Goal: Answer question/provide support

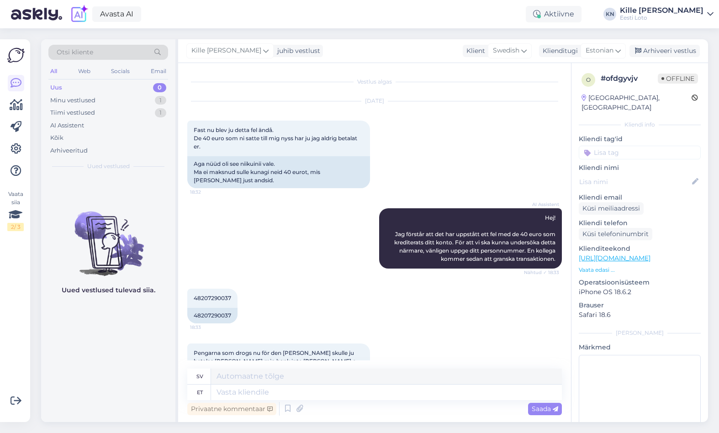
scroll to position [420, 0]
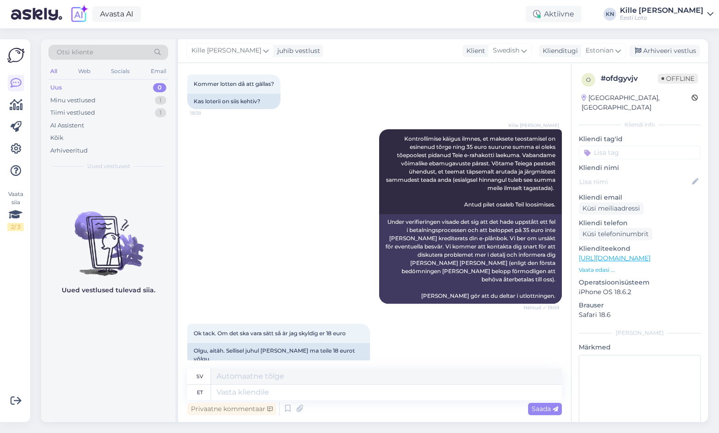
click at [95, 85] on div "Uus 0" at bounding box center [108, 87] width 120 height 13
click at [93, 115] on div "Tiimi vestlused" at bounding box center [72, 112] width 45 height 9
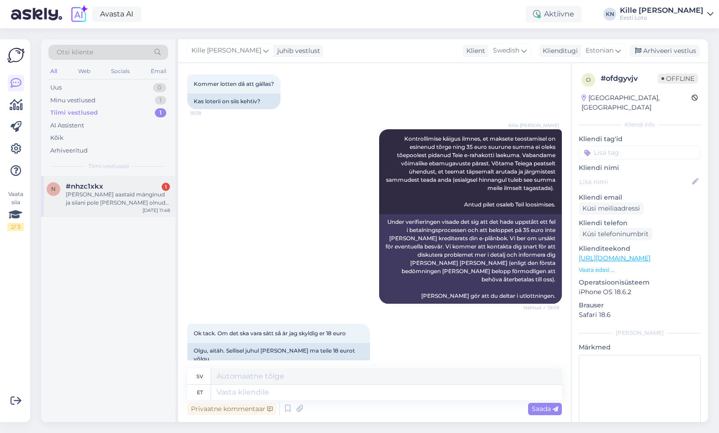
click at [128, 218] on div "n #nhzc1xkx 1 [PERSON_NAME] aastaid mänginud ja siiani pole [PERSON_NAME] olnud…" at bounding box center [108, 299] width 134 height 246
click at [118, 197] on div "[PERSON_NAME] aastaid mänginud ja siiani pole [PERSON_NAME] olnud. Igasuguste p…" at bounding box center [118, 199] width 104 height 16
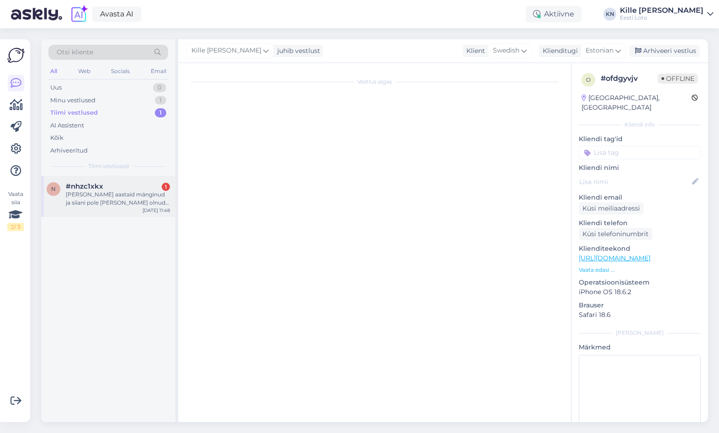
scroll to position [75, 0]
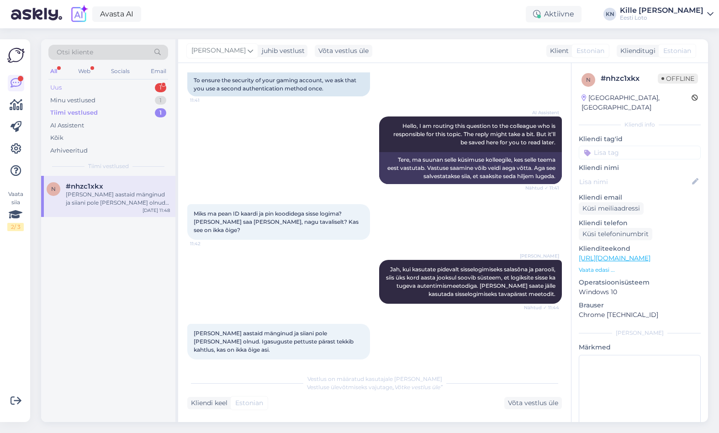
click at [96, 90] on div "Uus 1" at bounding box center [108, 87] width 120 height 13
click at [97, 188] on span "#aka4pbel" at bounding box center [84, 186] width 37 height 8
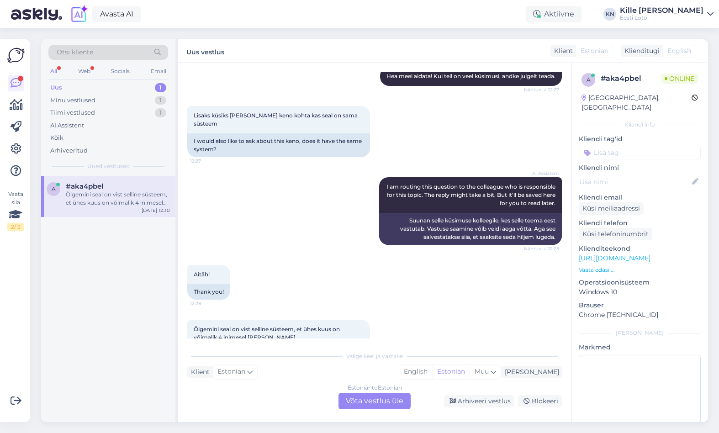
scroll to position [532, 0]
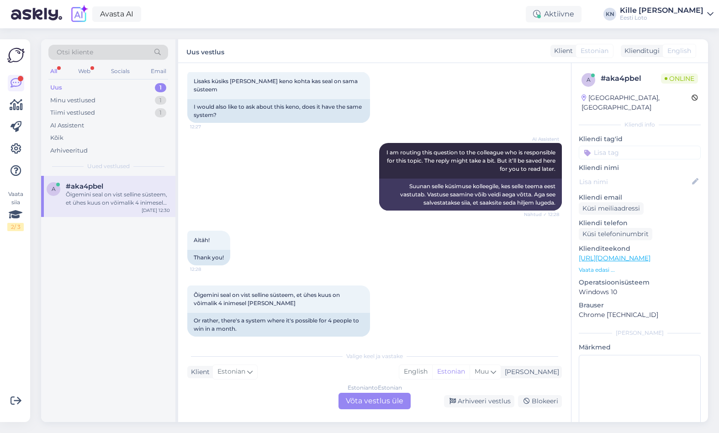
click at [383, 400] on div "Estonian to Estonian Võta vestlus üle" at bounding box center [375, 401] width 72 height 16
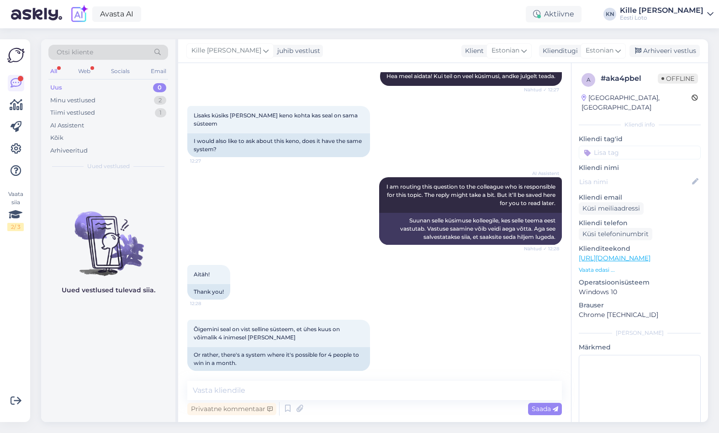
scroll to position [490, 0]
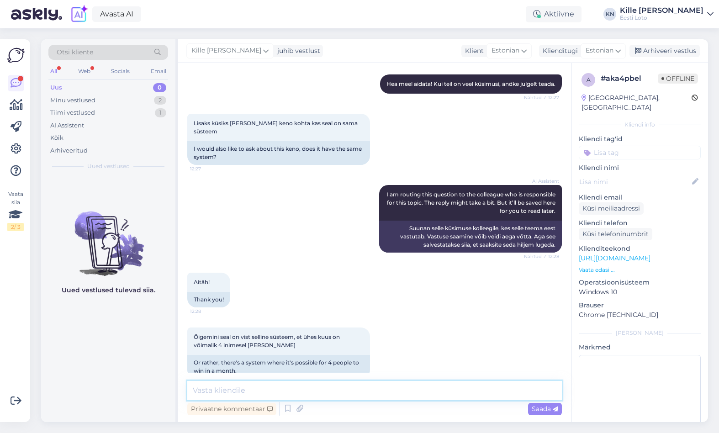
click at [340, 394] on textarea at bounding box center [374, 390] width 375 height 19
paste textarea "Lisaloosis osalevad automaatselt (s.t [PERSON_NAME] täiendava registreerimiseta…"
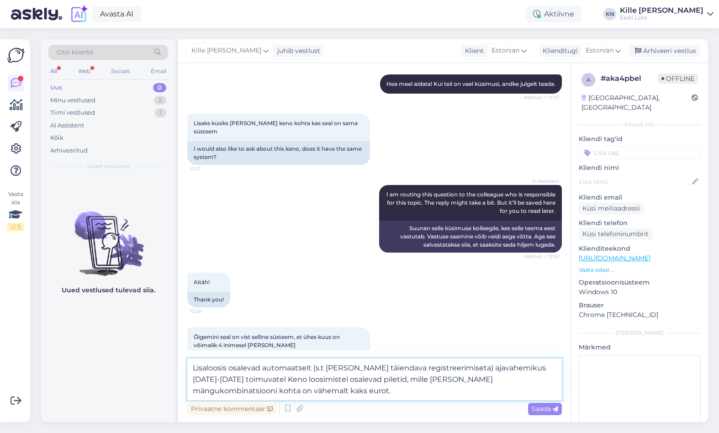
drag, startPoint x: 197, startPoint y: 368, endPoint x: 162, endPoint y: 365, distance: 34.9
click at [187, 365] on textarea "Lisaloosis osalevad automaatselt (s.t [PERSON_NAME] täiendava registreerimiseta…" at bounding box center [374, 380] width 375 height 42
click at [268, 365] on textarea "Keno liisaloosis osalevad automaatselt (s.t [PERSON_NAME] täiendava registreeri…" at bounding box center [374, 380] width 375 height 42
click at [375, 381] on textarea "Keno liisaloosis osalesid automaatselt (s.t [PERSON_NAME] täiendava registreeri…" at bounding box center [374, 380] width 375 height 42
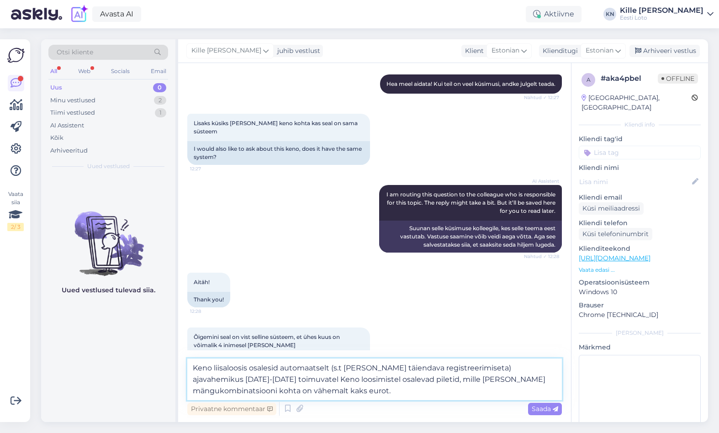
click at [375, 381] on textarea "Keno liisaloosis osalesid automaatselt (s.t [PERSON_NAME] täiendava registreeri…" at bounding box center [374, 380] width 375 height 42
click at [219, 390] on textarea "Keno liisaloosis osalesid automaatselt (s.t [PERSON_NAME] täiendava registreeri…" at bounding box center [374, 380] width 375 height 42
click at [346, 393] on textarea "Keno liisaloosis osalesid automaatselt (s.t [PERSON_NAME] täiendava registreeri…" at bounding box center [374, 380] width 375 height 42
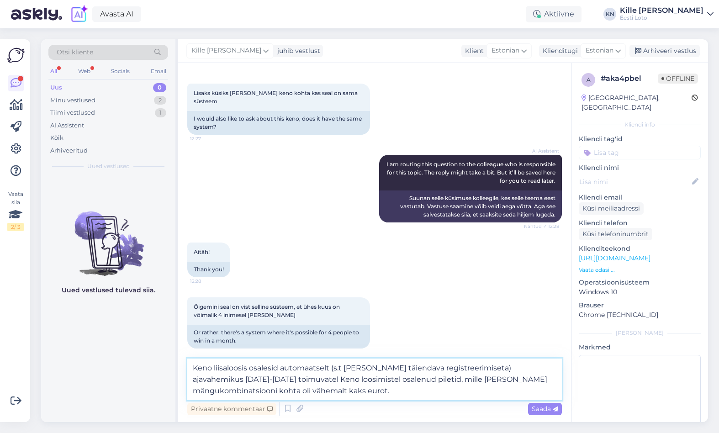
paste textarea "Lisaloosi loosimised toimuvad 22.09, 29.09, [DATE] ja [DATE]."
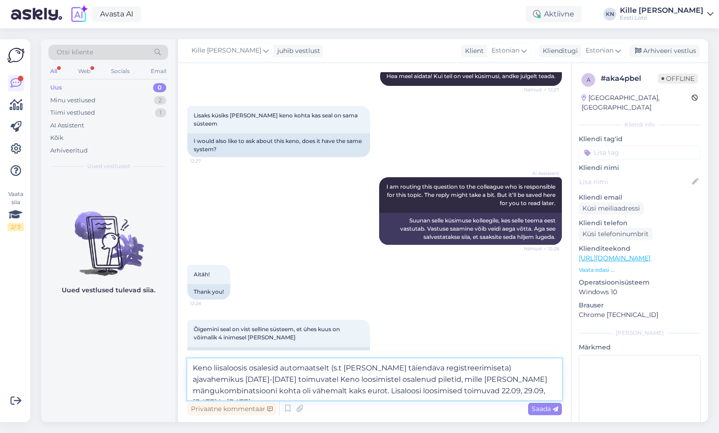
click at [399, 389] on textarea "Keno liisaloosis osalesid automaatselt (s.t [PERSON_NAME] täiendava registreeri…" at bounding box center [374, 380] width 375 height 42
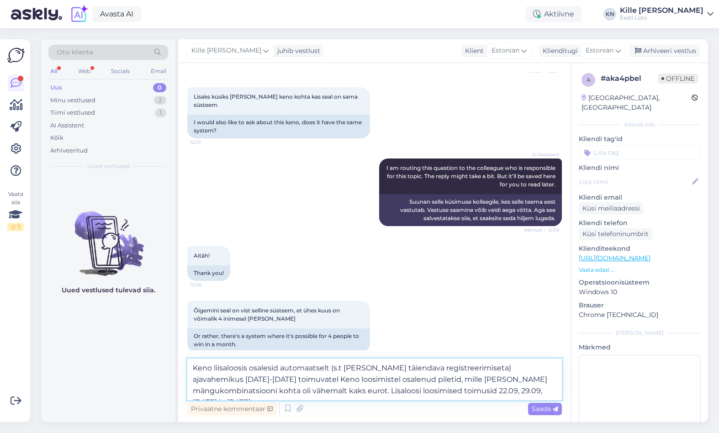
scroll to position [521, 0]
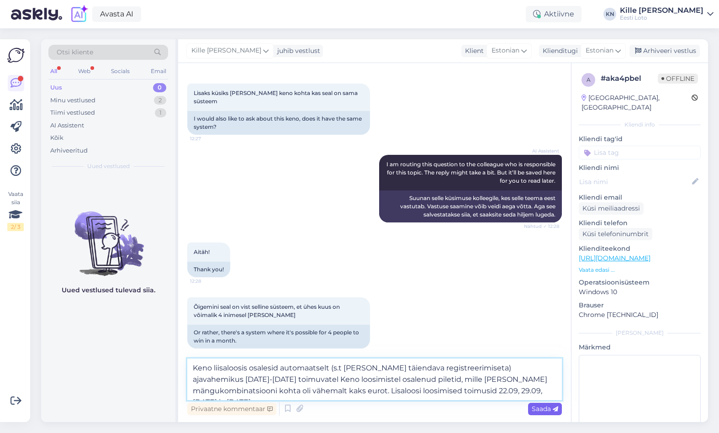
type textarea "Keno liisaloosis osalesid automaatselt (s.t [PERSON_NAME] täiendava registreeri…"
click at [537, 409] on span "Saada" at bounding box center [545, 409] width 27 height 8
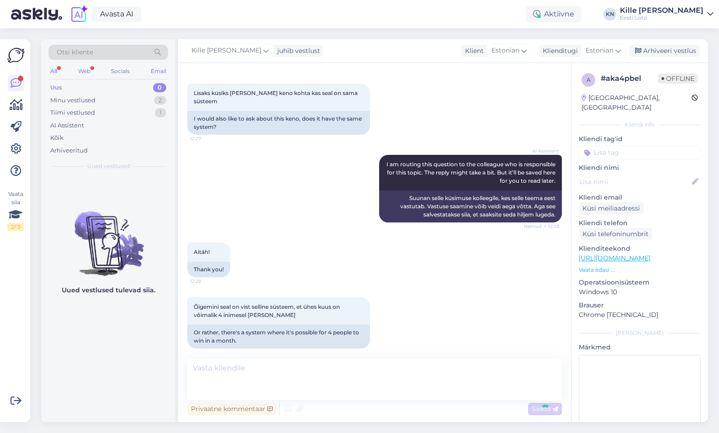
scroll to position [570, 0]
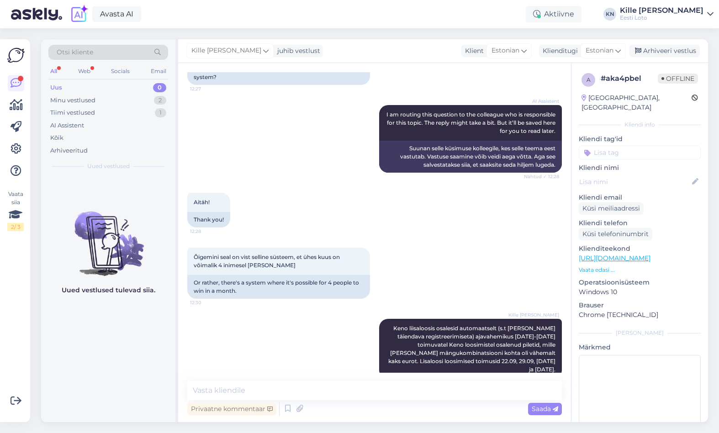
click at [605, 146] on input at bounding box center [640, 153] width 122 height 14
type input "[PERSON_NAME]"
click at [617, 186] on span "Lisaloos" at bounding box center [610, 188] width 22 height 5
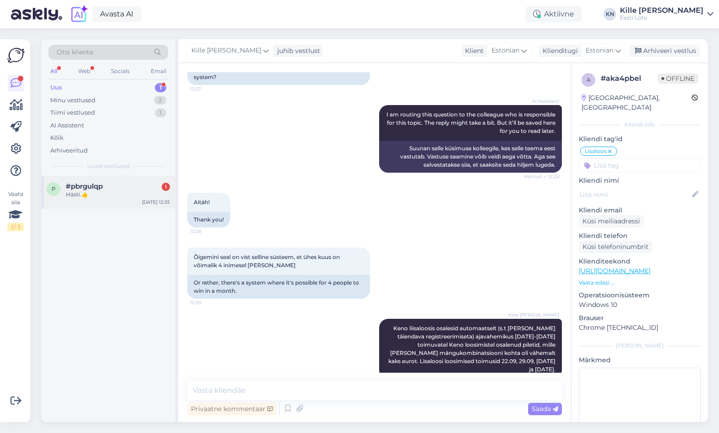
click at [86, 192] on div "Hästi.👍" at bounding box center [118, 195] width 104 height 8
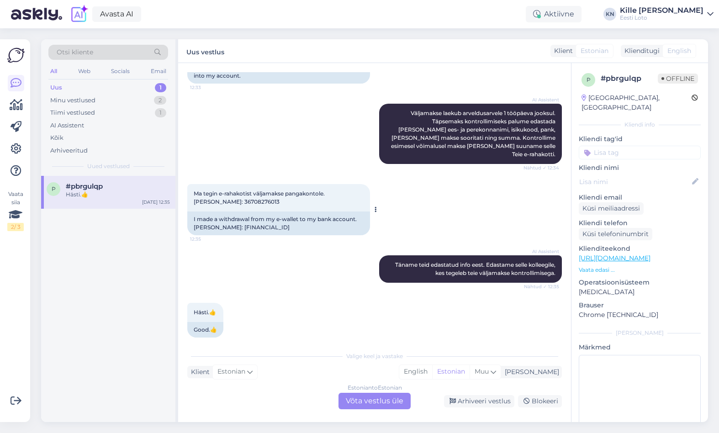
scroll to position [294, 0]
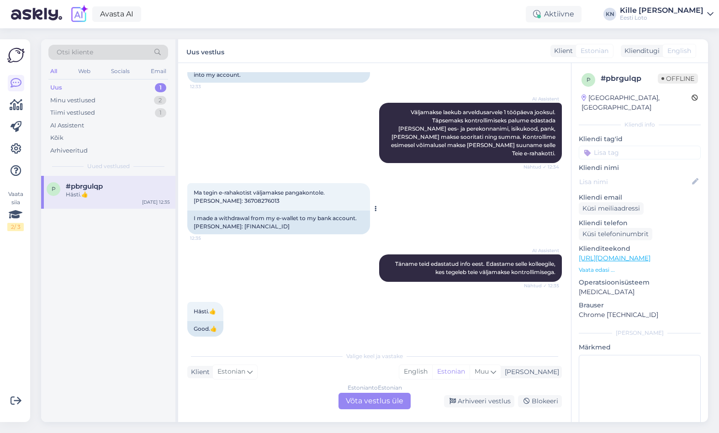
click at [250, 193] on span "Ma tegin e-rahakotist väljamakse pangakontole. [PERSON_NAME]: 36708276013" at bounding box center [260, 196] width 133 height 15
copy span "36708276013"
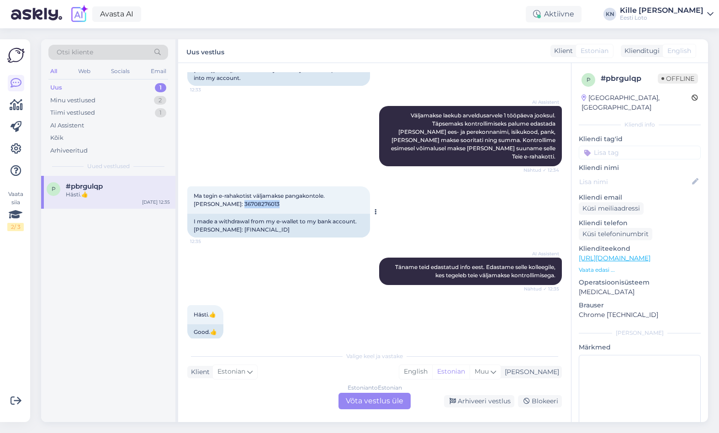
copy span "36708276013"
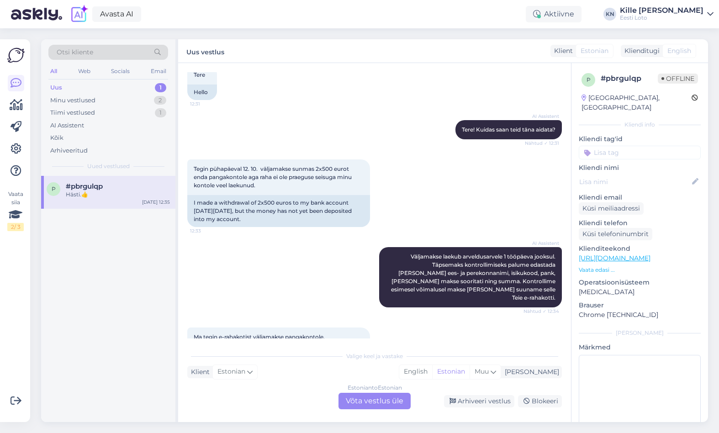
scroll to position [154, 0]
click at [323, 240] on div "AI Assistent Väljamakse laekub arveldusarvele 1 tööpäeva jooksul. Täpsemaks kon…" at bounding box center [374, 278] width 375 height 80
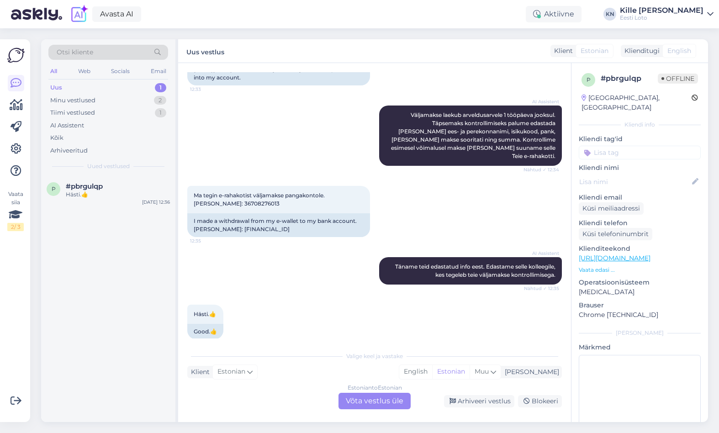
scroll to position [293, 0]
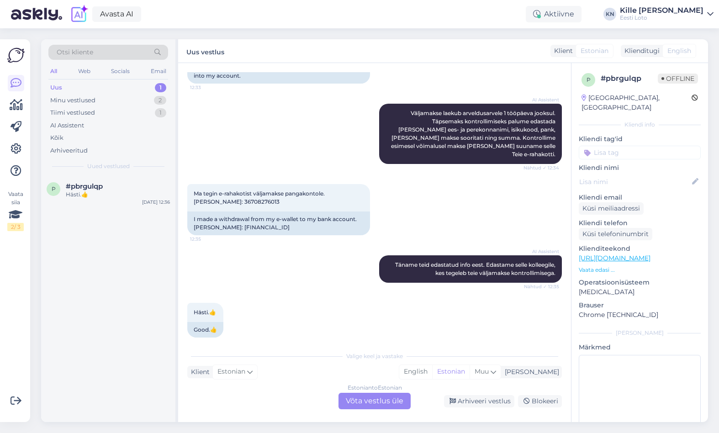
click at [350, 157] on div "AI Assistent Väljamakse laekub arveldusarvele 1 tööpäeva jooksul. Täpsemaks kon…" at bounding box center [374, 134] width 375 height 80
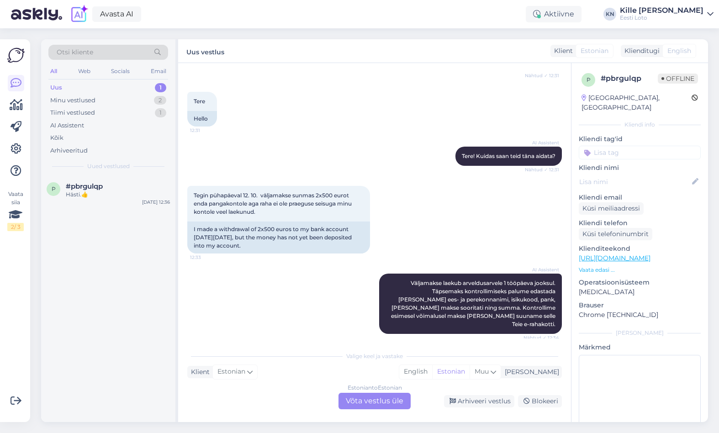
scroll to position [294, 0]
